Goal: Task Accomplishment & Management: Manage account settings

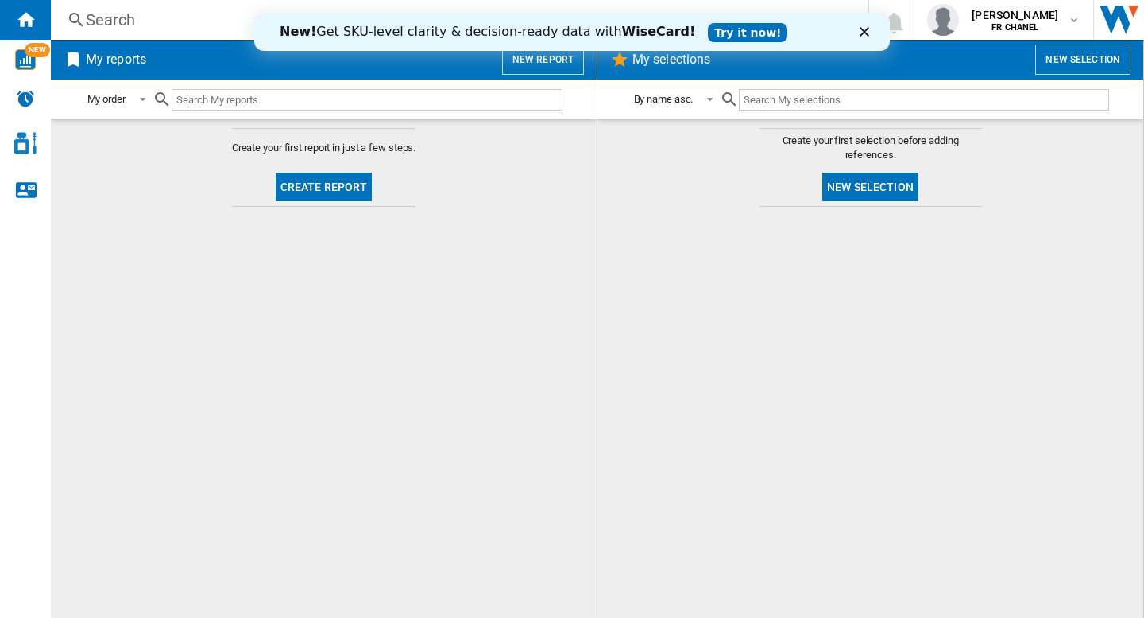
click at [863, 33] on polygon "Fermer" at bounding box center [865, 32] width 10 height 10
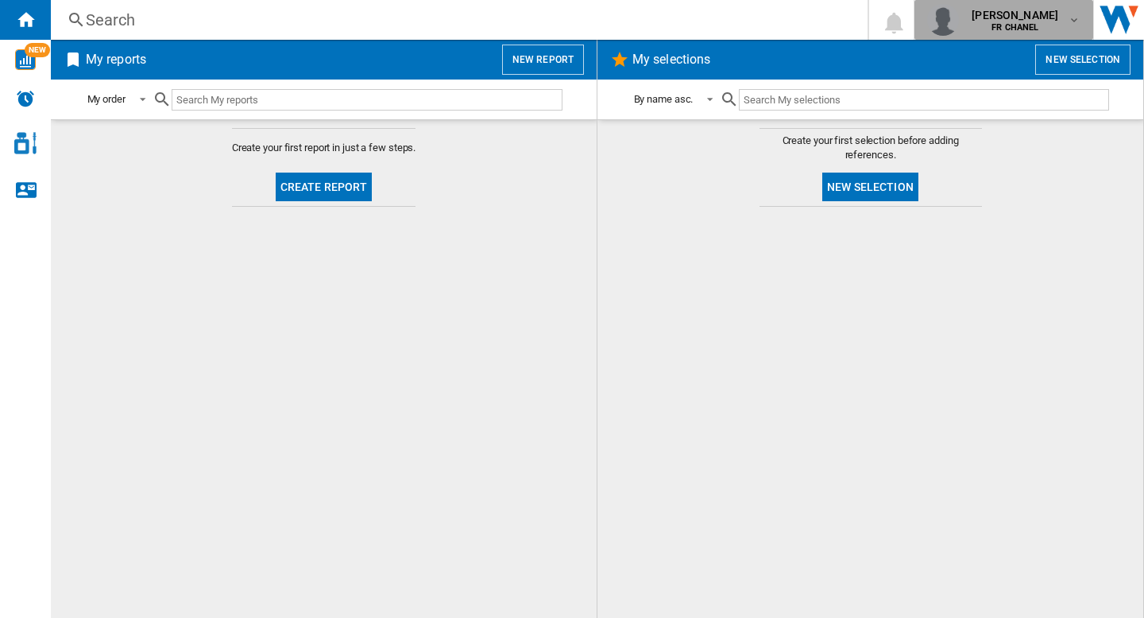
click at [1019, 23] on b "FR CHANEL" at bounding box center [1015, 27] width 47 height 10
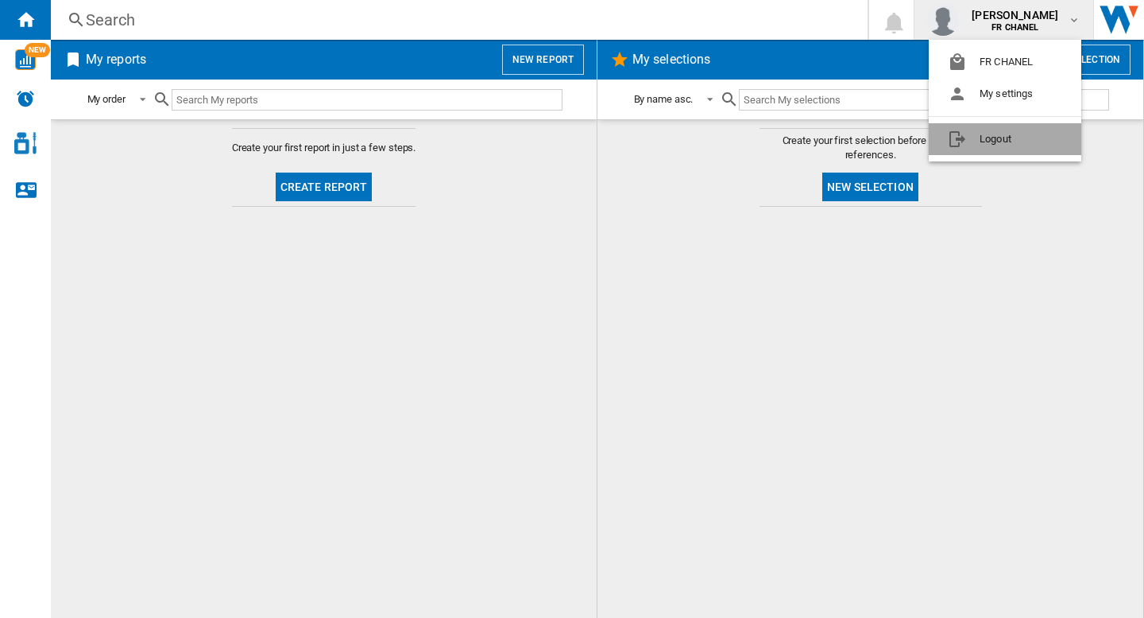
click at [1015, 137] on button "Logout" at bounding box center [1005, 139] width 153 height 32
